Goal: Task Accomplishment & Management: Use online tool/utility

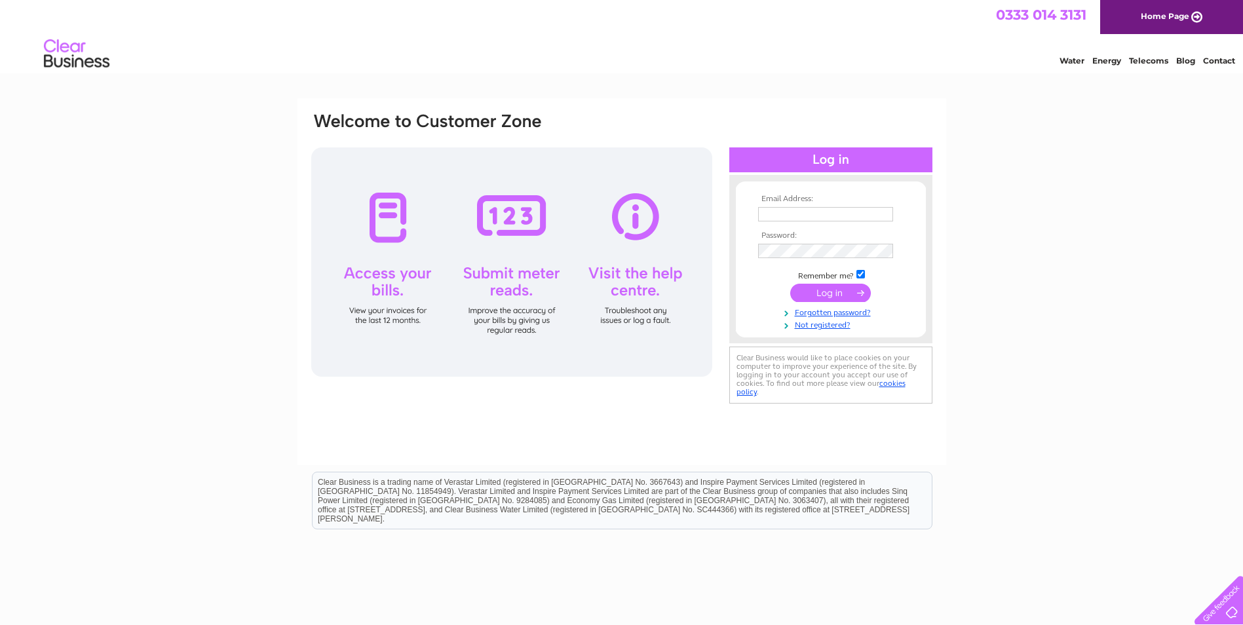
type input "[EMAIL_ADDRESS][DOMAIN_NAME]"
click at [822, 297] on input "submit" at bounding box center [830, 293] width 81 height 18
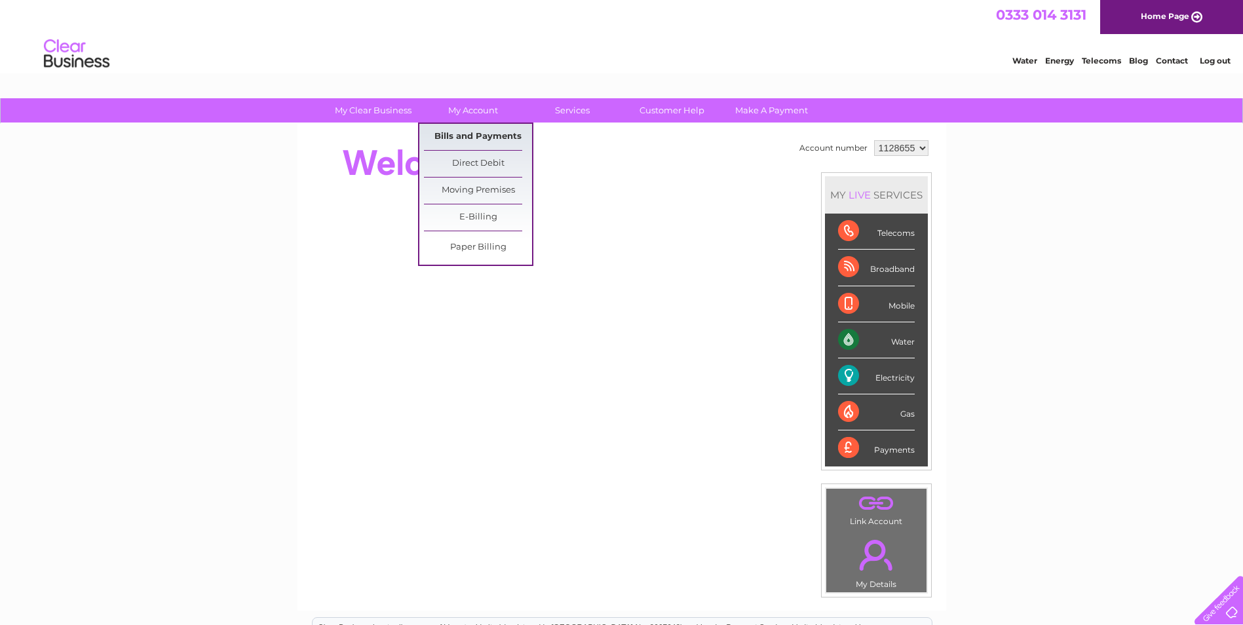
click at [478, 133] on link "Bills and Payments" at bounding box center [478, 137] width 108 height 26
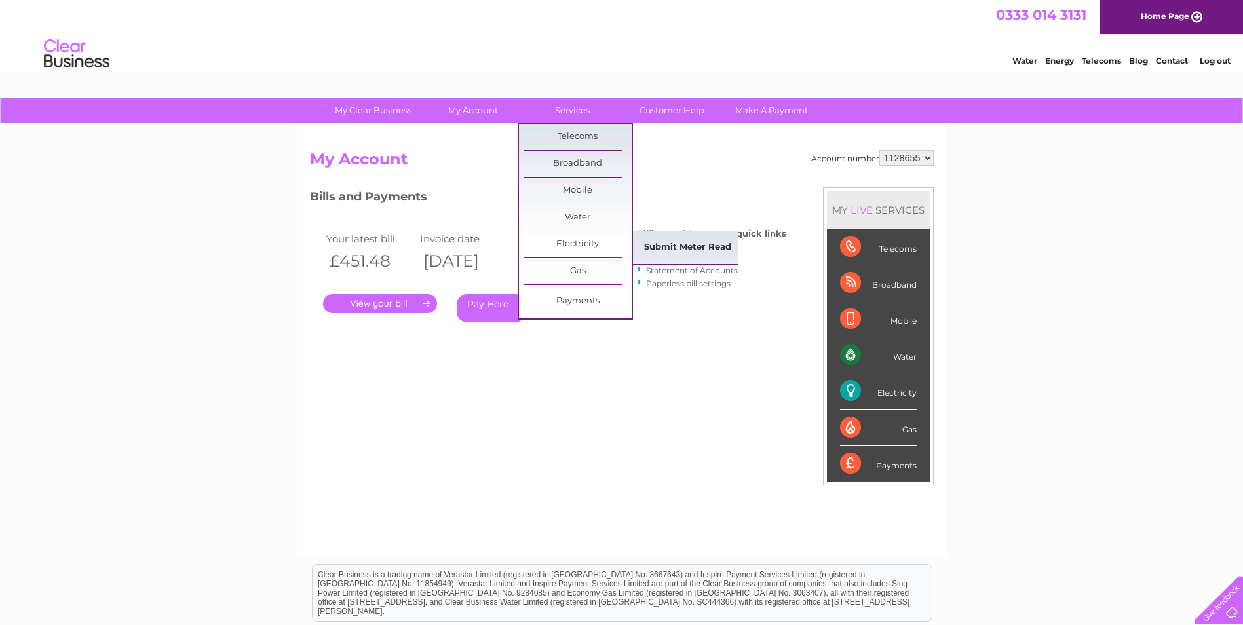
click at [680, 244] on link "Submit Meter Read" at bounding box center [688, 248] width 108 height 26
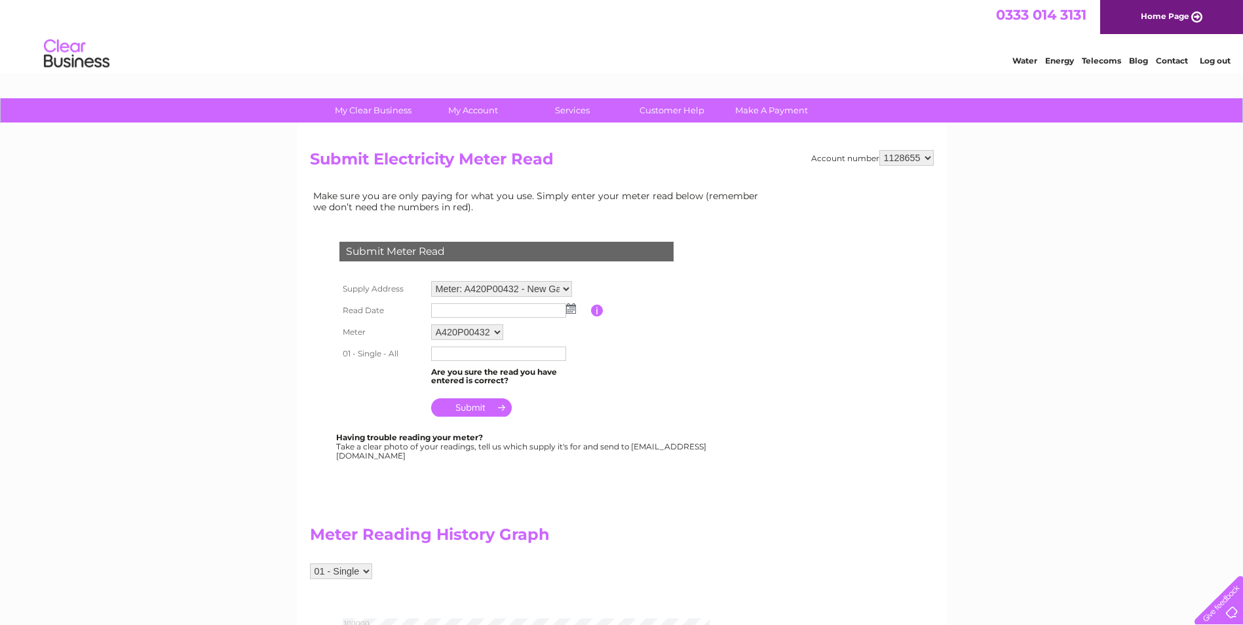
click at [568, 309] on img at bounding box center [571, 308] width 10 height 10
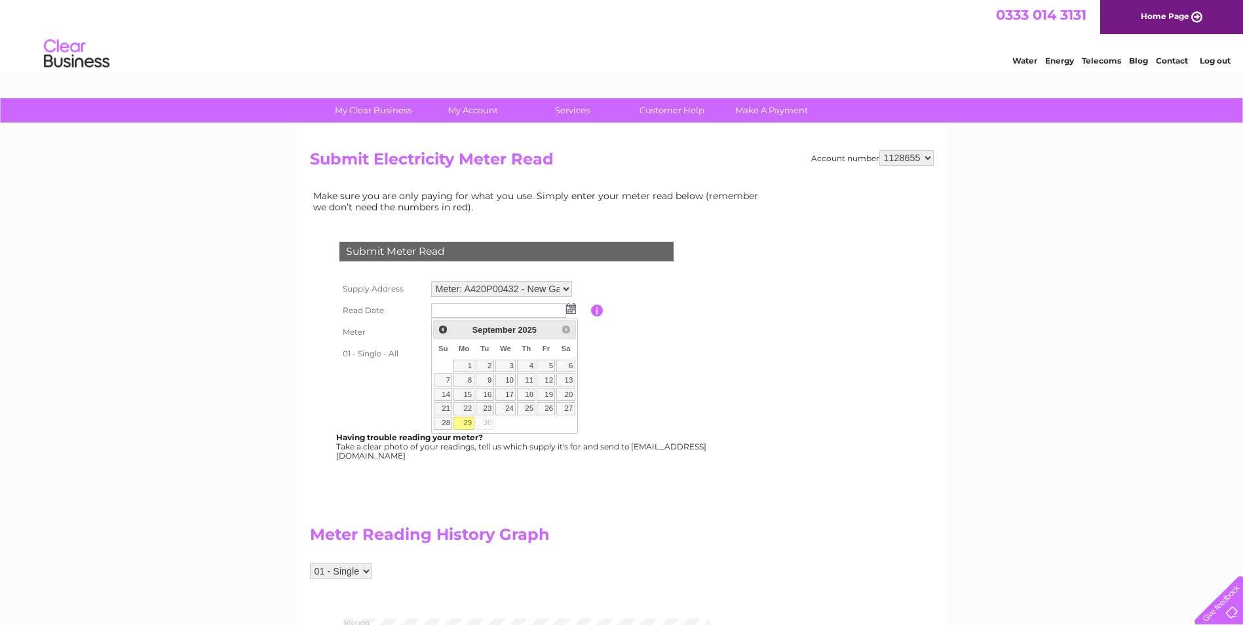
click at [465, 424] on link "29" at bounding box center [464, 423] width 20 height 13
type input "2025/09/29"
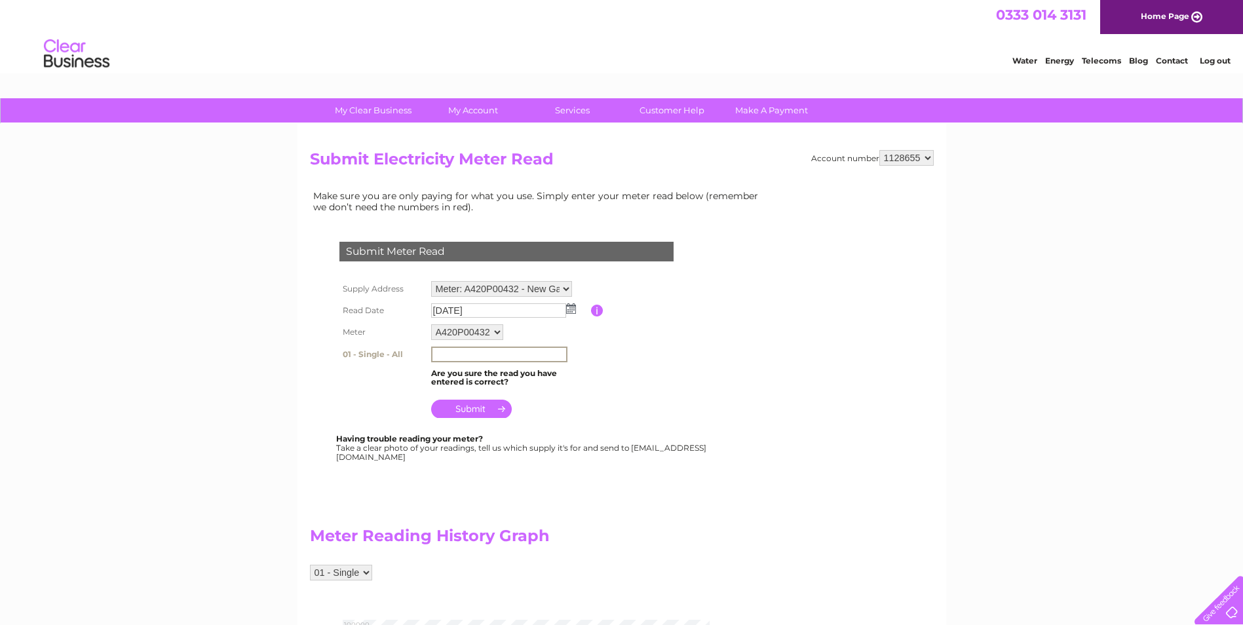
click at [462, 350] on input "text" at bounding box center [499, 355] width 136 height 16
type input "097881"
click at [475, 410] on input "submit" at bounding box center [471, 409] width 81 height 18
